Goal: Share content: Share content

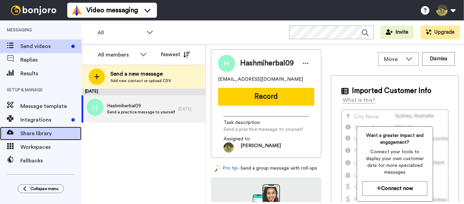
click at [53, 134] on span "Share library" at bounding box center [50, 133] width 61 height 8
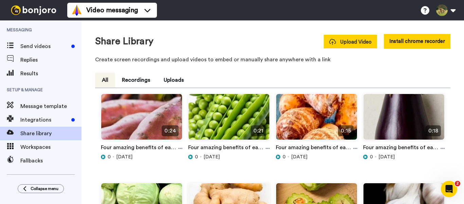
click at [357, 43] on span "Upload Video" at bounding box center [350, 41] width 42 height 7
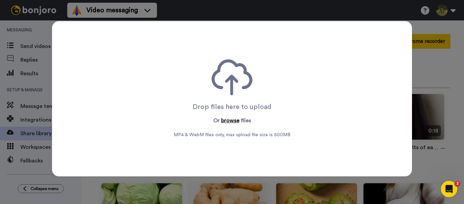
click at [228, 120] on button "browse" at bounding box center [230, 120] width 18 height 8
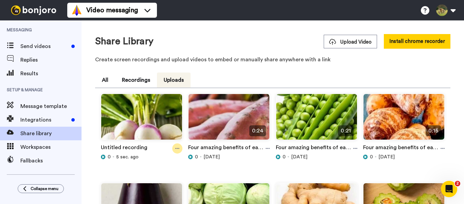
click at [176, 148] on icon at bounding box center [177, 148] width 4 height 5
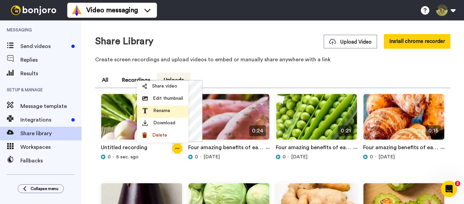
click at [162, 111] on span "Rename" at bounding box center [161, 110] width 17 height 7
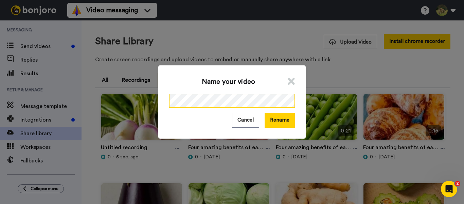
scroll to position [0, 80]
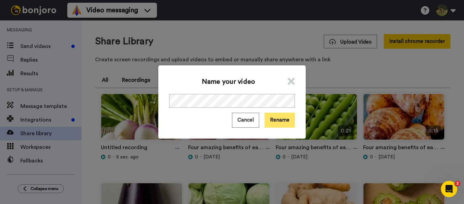
click at [283, 123] on button "Rename" at bounding box center [280, 120] width 30 height 15
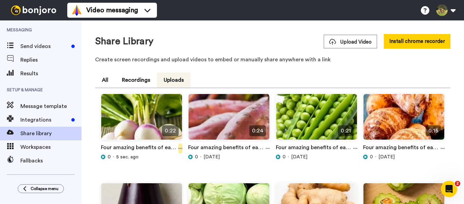
click at [179, 148] on icon at bounding box center [180, 148] width 4 height 5
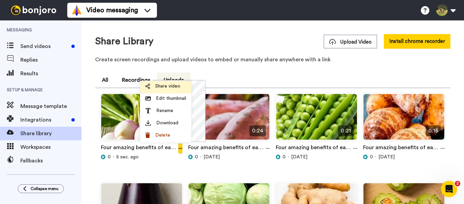
click at [166, 86] on span "Share video" at bounding box center [167, 86] width 25 height 7
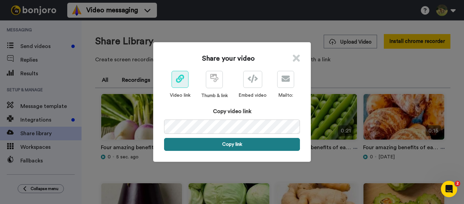
click at [223, 147] on button "Copy link" at bounding box center [232, 144] width 136 height 13
click at [230, 141] on button "Link is copied to your clipboard. Share it now." at bounding box center [232, 144] width 136 height 13
